Goal: Information Seeking & Learning: Learn about a topic

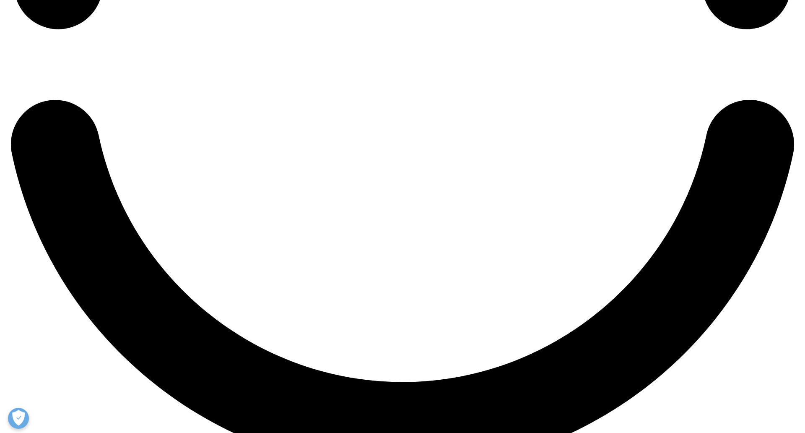
scroll to position [1938, 0]
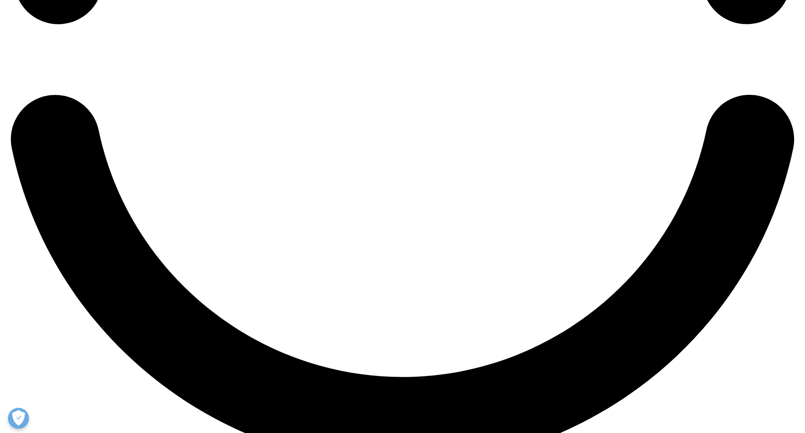
scroll to position [1946, 0]
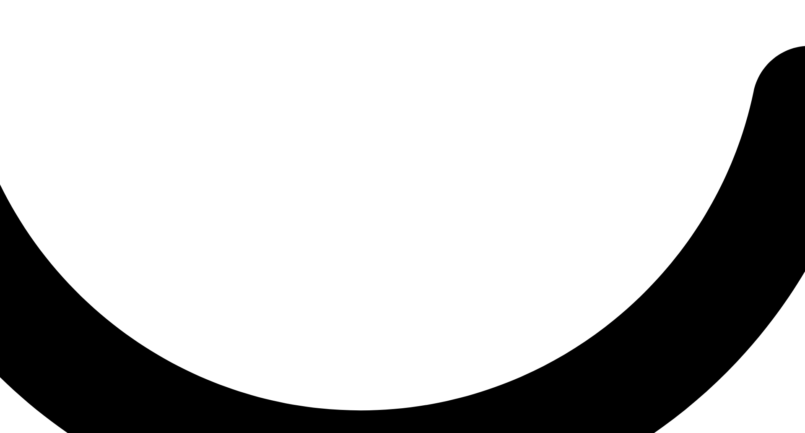
drag, startPoint x: 457, startPoint y: 320, endPoint x: 595, endPoint y: 320, distance: 138.0
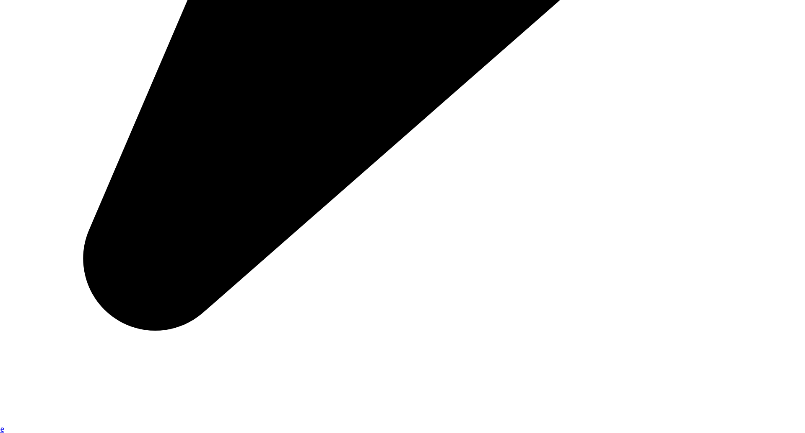
drag, startPoint x: 496, startPoint y: 262, endPoint x: 449, endPoint y: 248, distance: 49.8
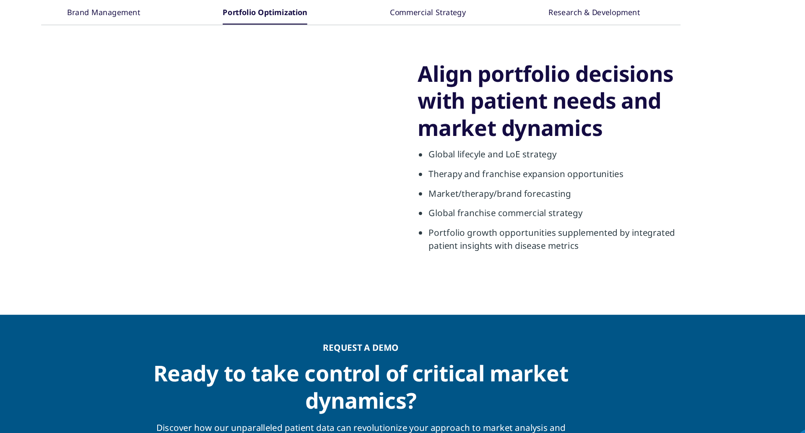
click at [221, 71] on div "Brand Management" at bounding box center [203, 69] width 57 height 18
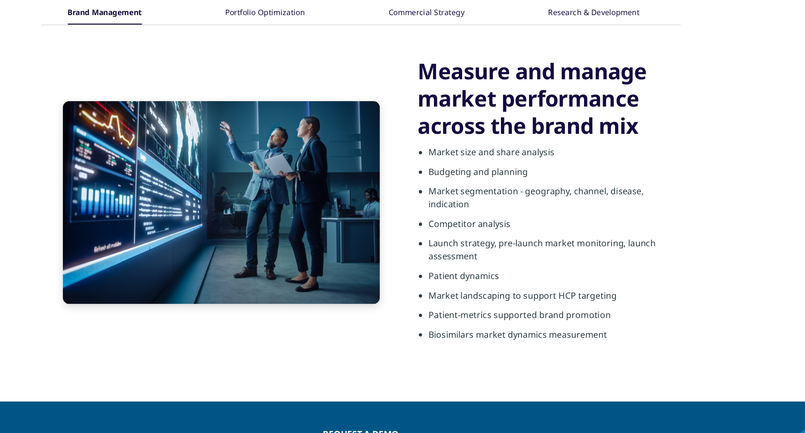
click at [346, 73] on div "Portfolio Optimization" at bounding box center [329, 69] width 62 height 18
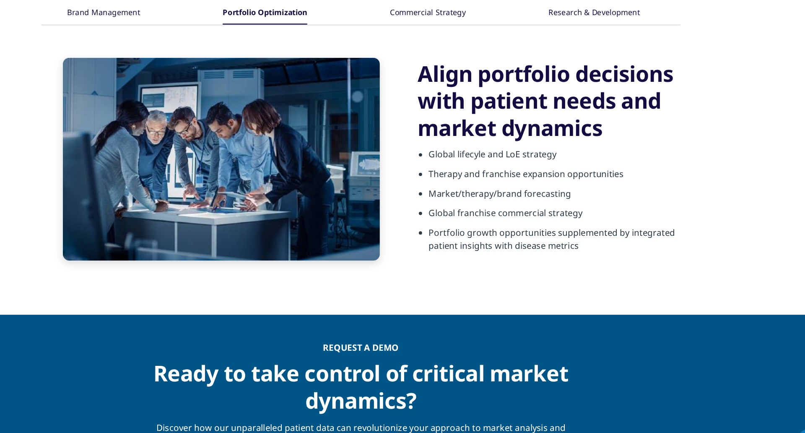
click at [468, 75] on div "Commercial Strategy" at bounding box center [454, 69] width 59 height 18
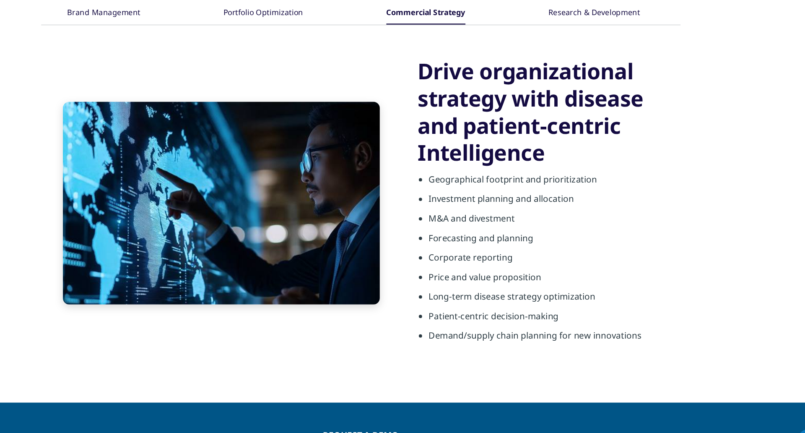
click at [564, 69] on div "Research & Development" at bounding box center [583, 69] width 71 height 18
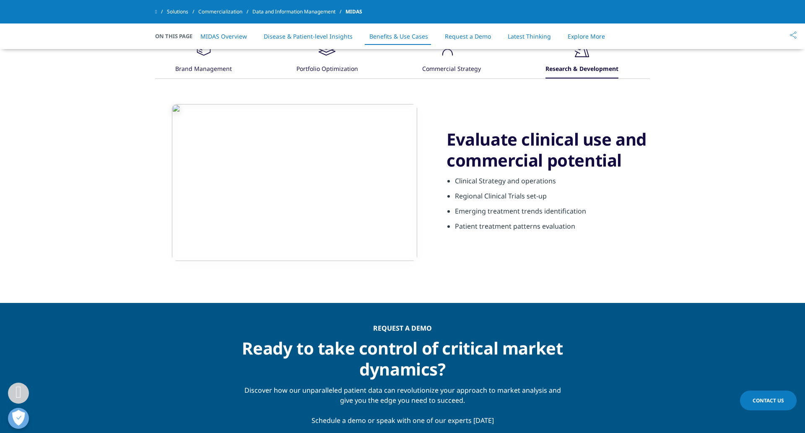
scroll to position [1926, 0]
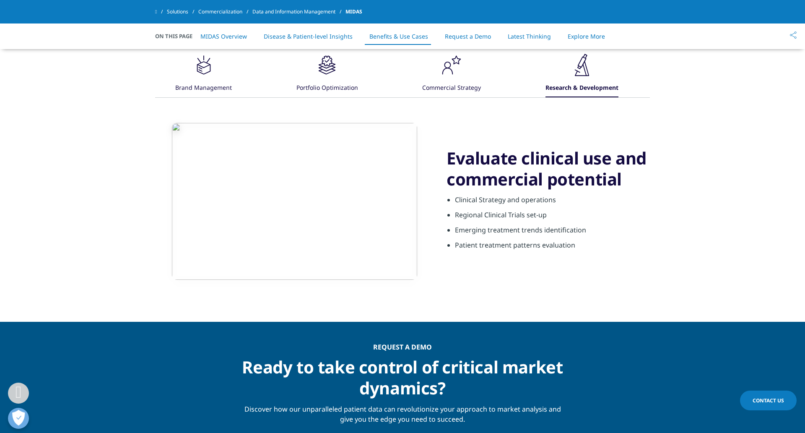
click at [216, 75] on icon ".cls-1{fill:#231f20;}" at bounding box center [203, 64] width 25 height 25
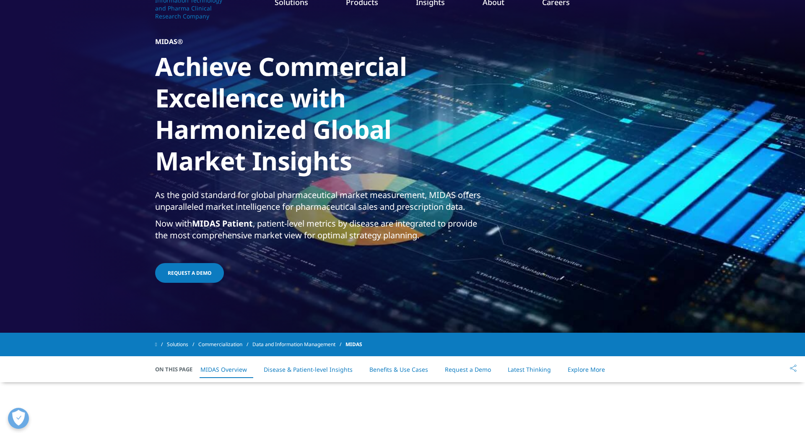
scroll to position [0, 0]
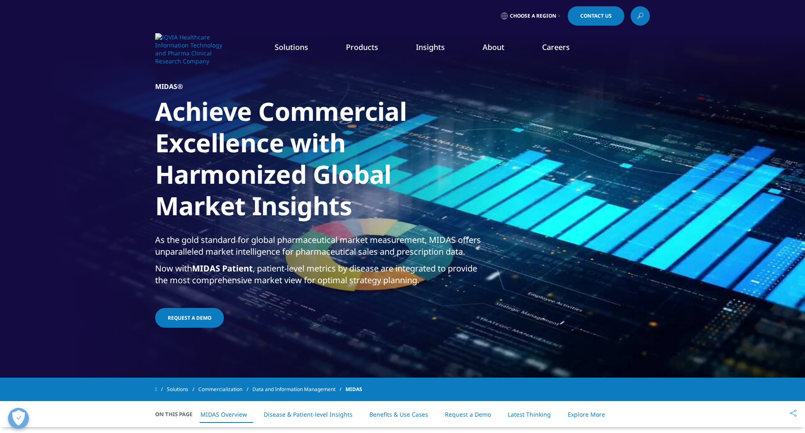
click at [725, 214] on link "LEARN MORE" at bounding box center [740, 214] width 80 height 7
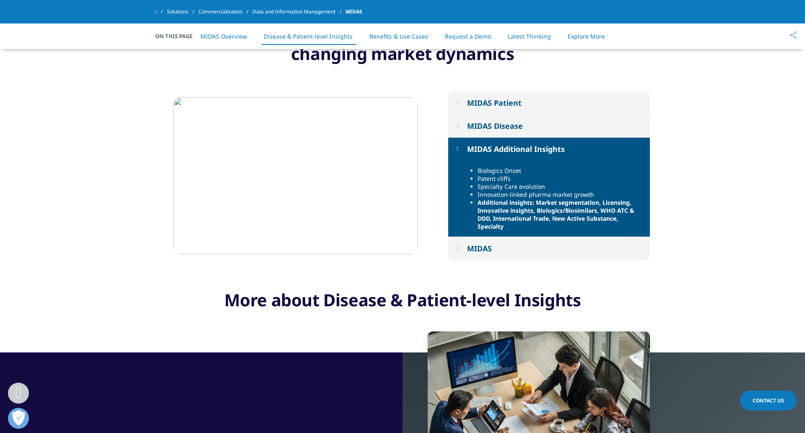
scroll to position [1151, 0]
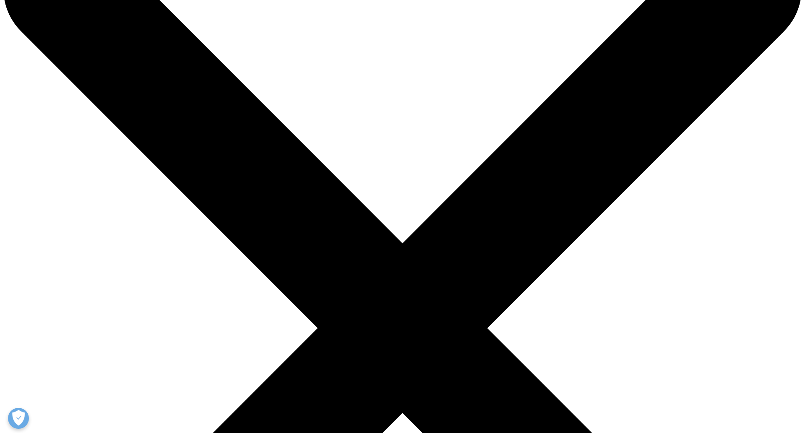
scroll to position [54, 0]
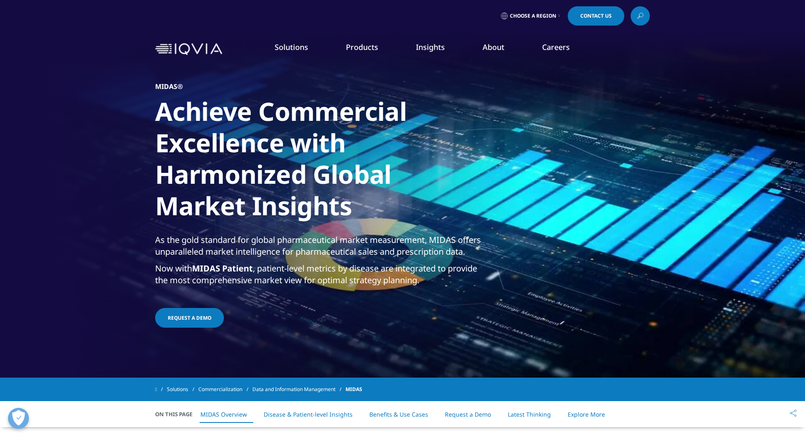
click at [200, 325] on link "Request a demo" at bounding box center [189, 318] width 69 height 20
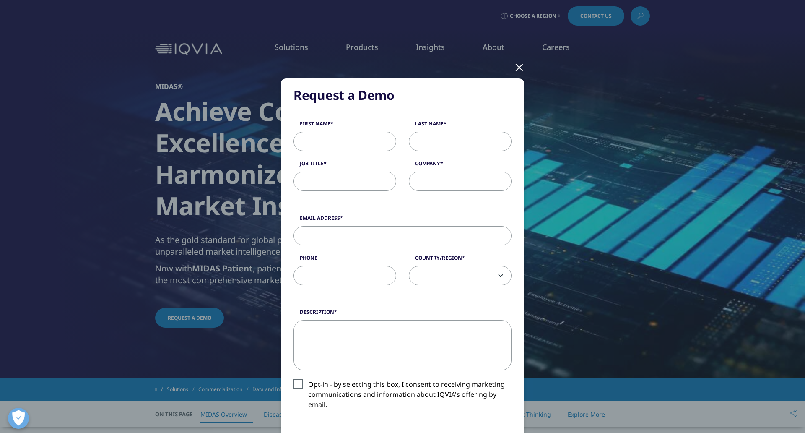
click at [521, 66] on div at bounding box center [520, 66] width 10 height 23
